Goal: Subscribe to service/newsletter

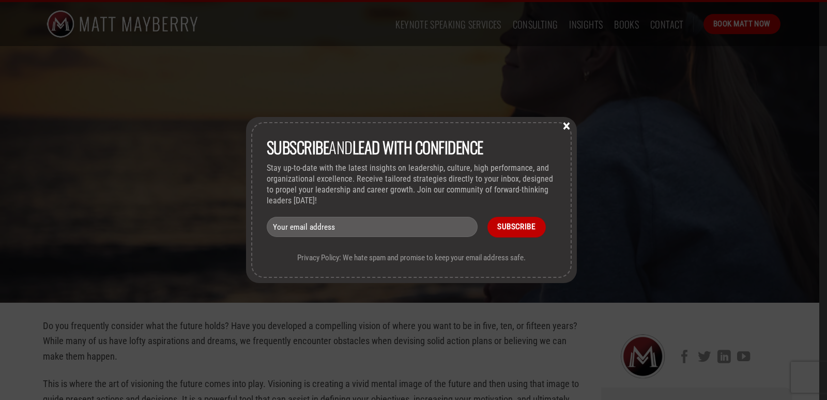
click at [298, 230] on input "email" at bounding box center [372, 227] width 211 height 20
type input "kcferrell@aol.com"
click at [526, 229] on input "Subscribe" at bounding box center [517, 227] width 58 height 20
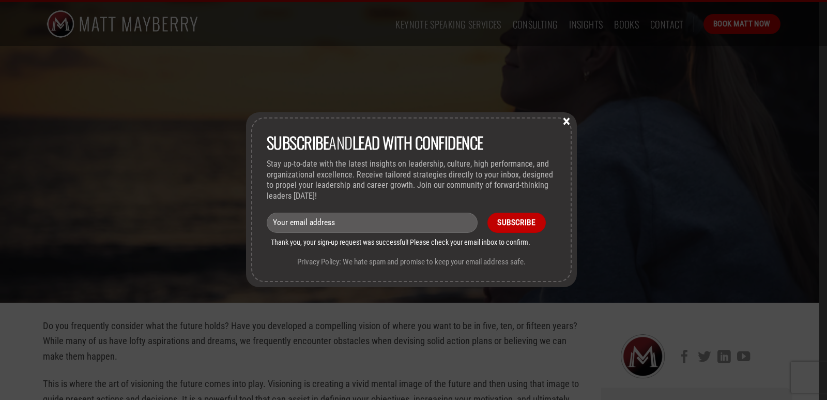
click at [565, 124] on button "×" at bounding box center [567, 120] width 16 height 9
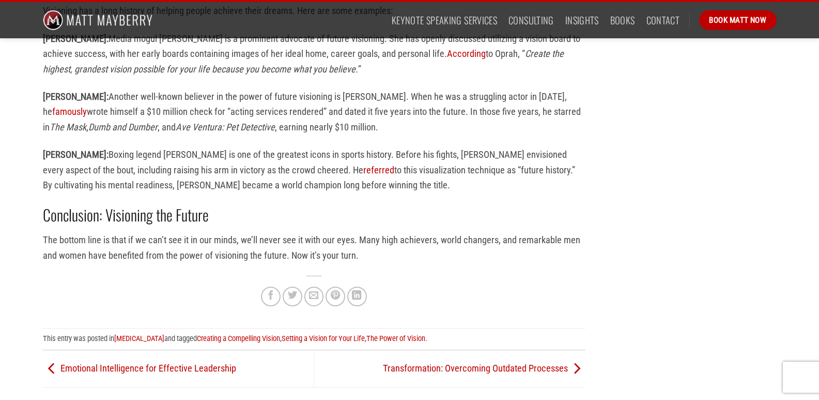
scroll to position [2275, 0]
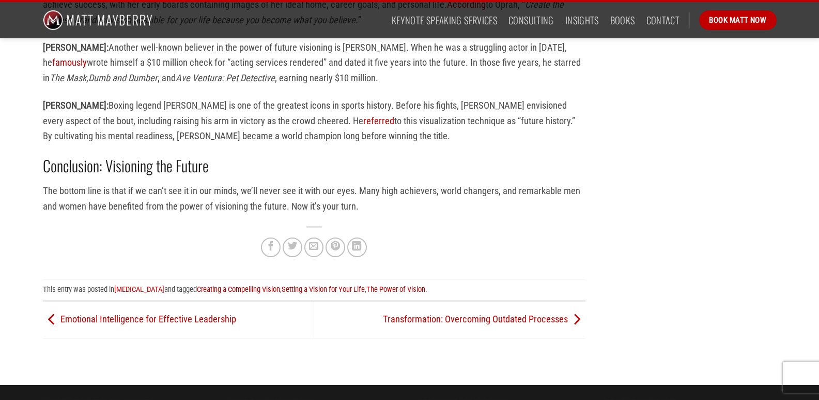
click at [434, 226] on div at bounding box center [314, 245] width 543 height 38
